Goal: Task Accomplishment & Management: Manage account settings

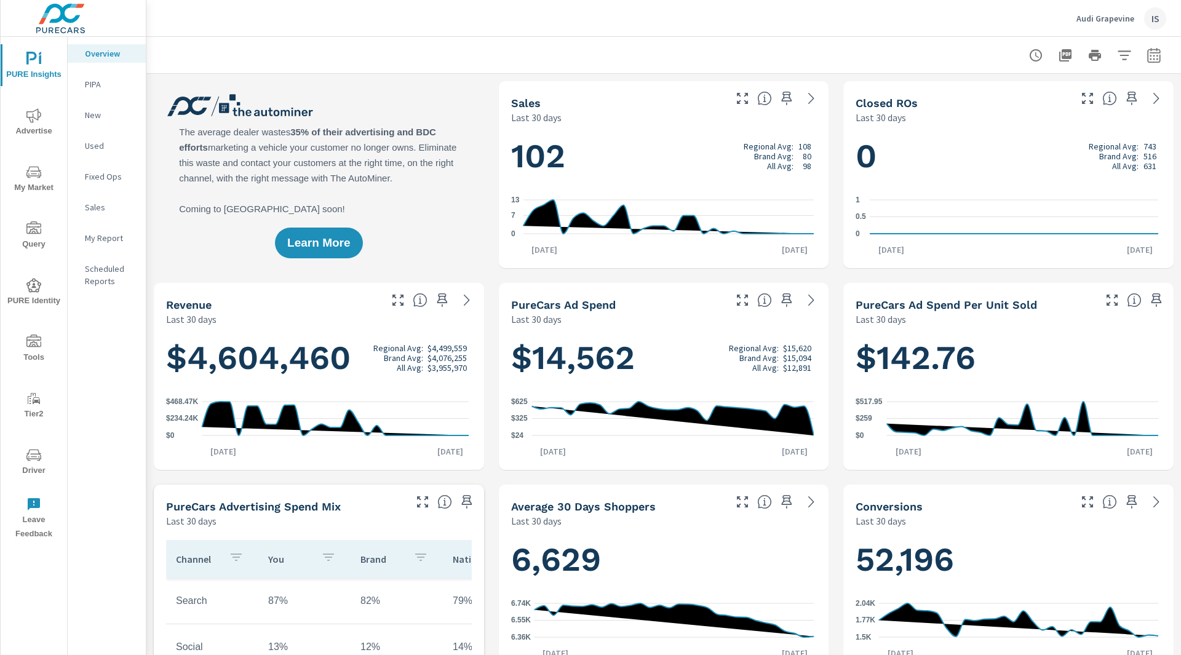
click at [1087, 12] on div "Audi Grapevine IS" at bounding box center [1122, 18] width 90 height 22
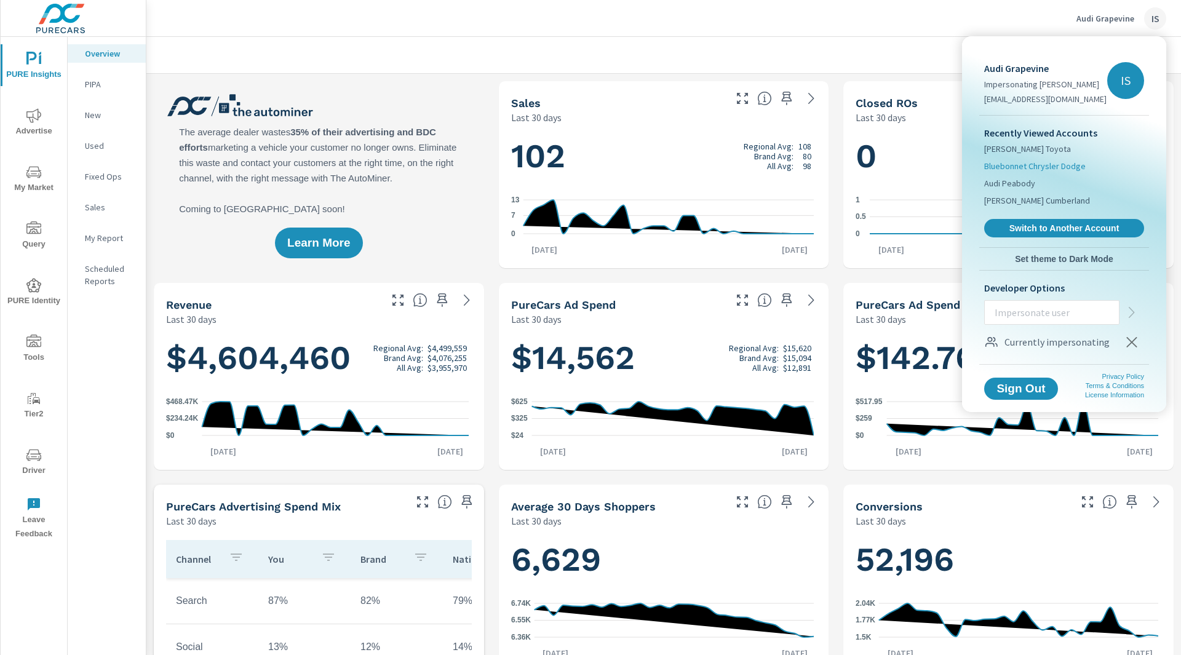
click at [1057, 167] on span "Bluebonnet Chrysler Dodge" at bounding box center [1036, 166] width 102 height 12
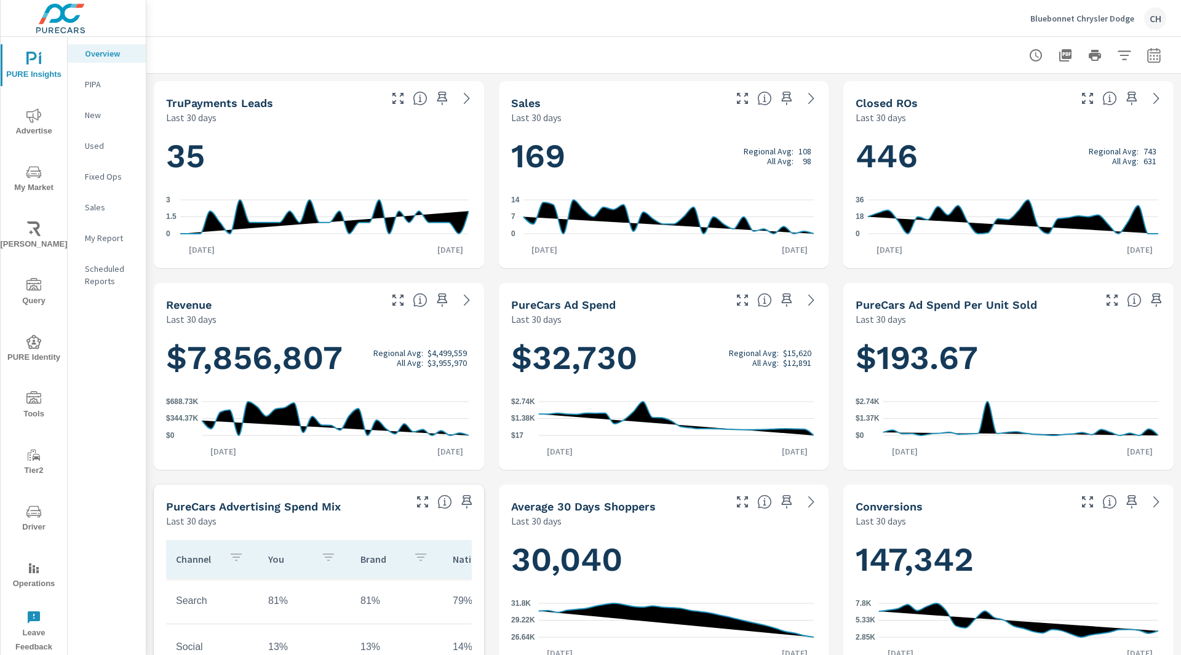
click at [932, 25] on div "Bluebonnet Chrysler Dodge CH" at bounding box center [663, 18] width 1005 height 36
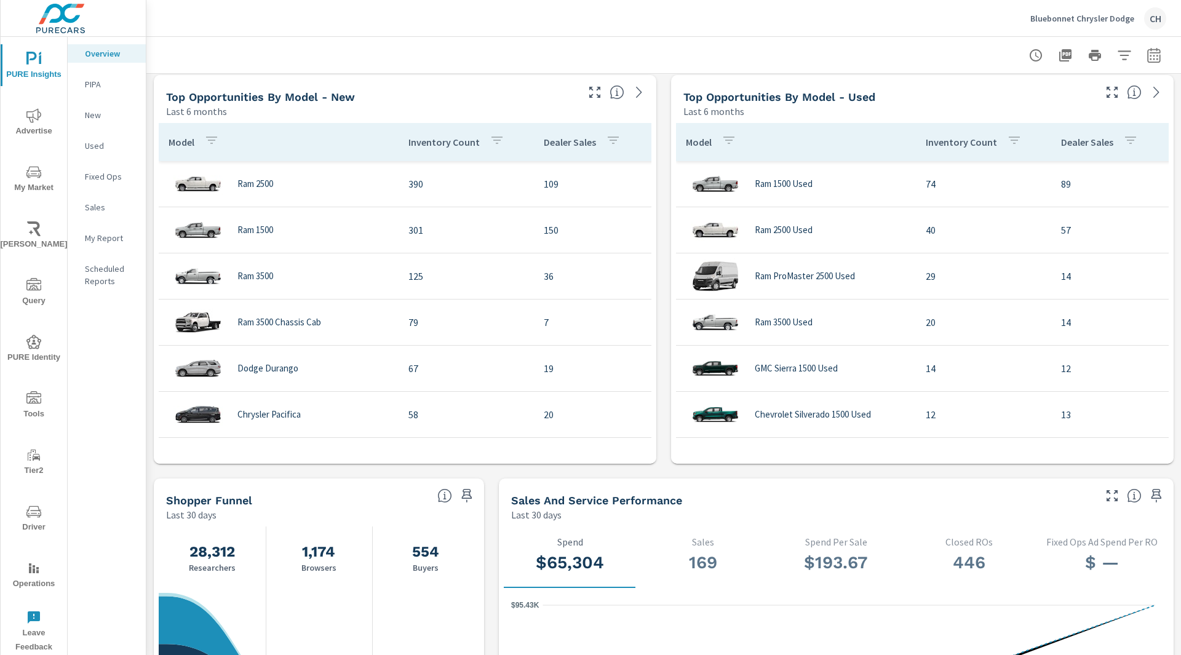
scroll to position [839, 0]
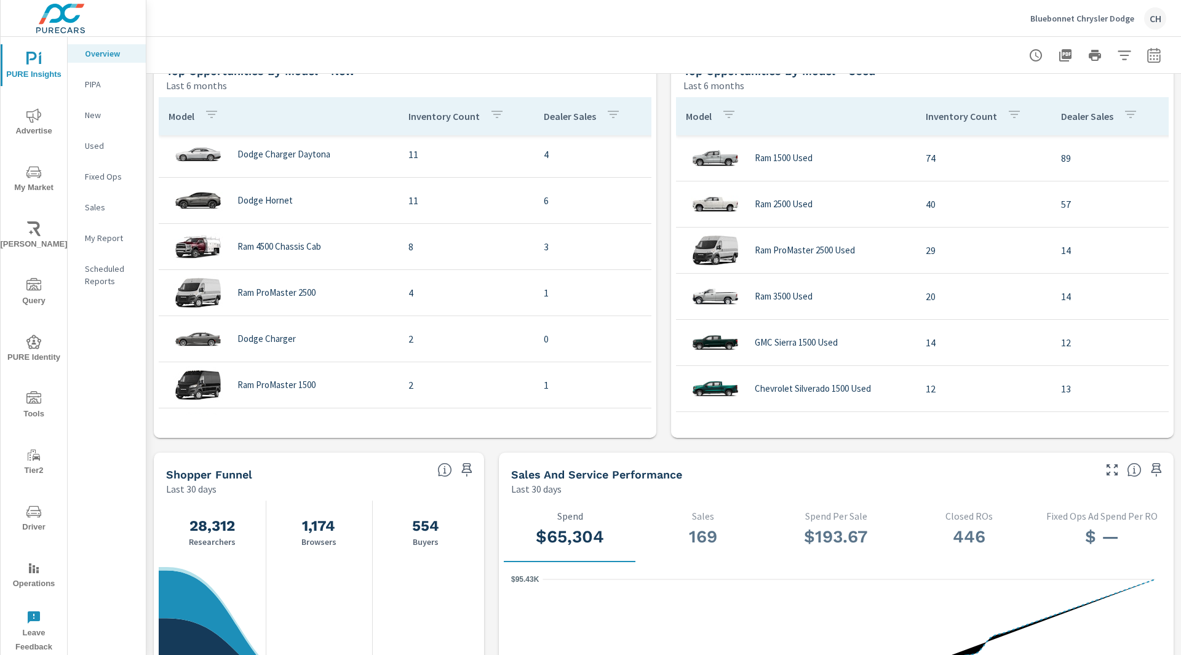
scroll to position [467, 0]
